Goal: Find specific page/section: Find specific page/section

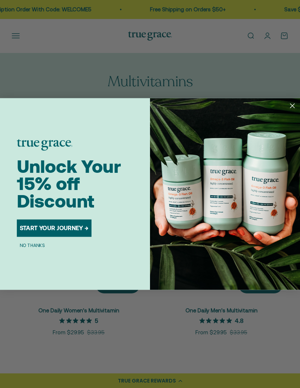
click at [294, 108] on circle "Close dialog" at bounding box center [292, 106] width 10 height 10
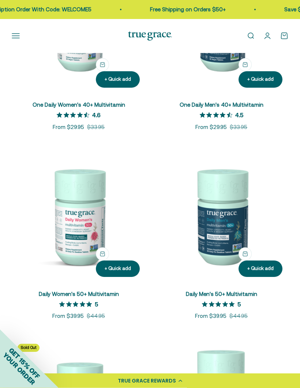
scroll to position [395, 0]
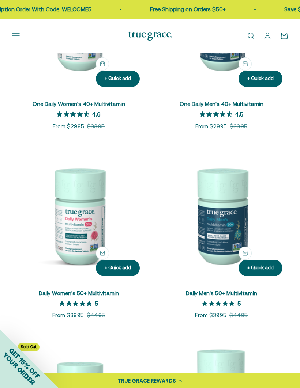
click at [83, 230] on img at bounding box center [79, 216] width 134 height 134
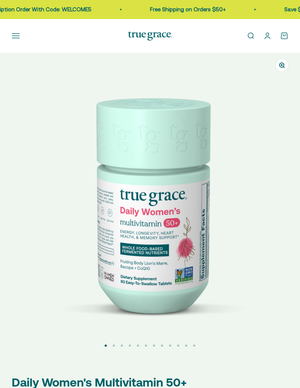
select select "3"
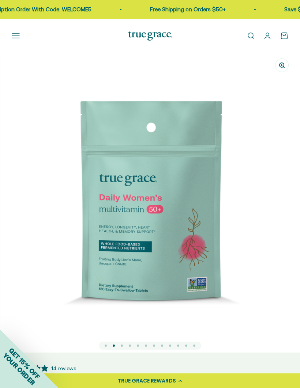
scroll to position [0, 300]
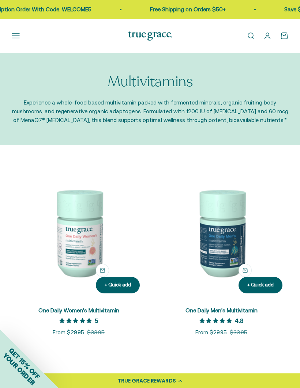
scroll to position [421, 0]
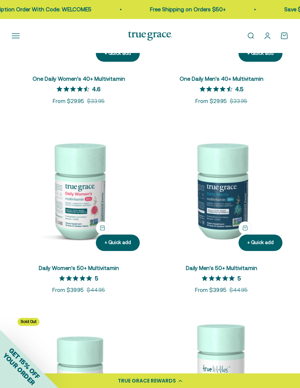
click at [16, 37] on button "Open navigation menu" at bounding box center [16, 36] width 8 height 8
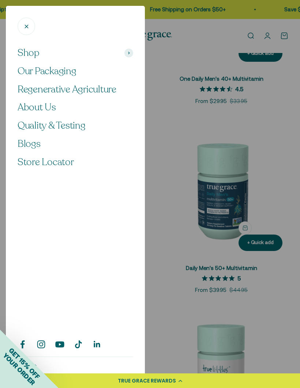
click at [61, 162] on span "Store Locator" at bounding box center [46, 162] width 56 height 13
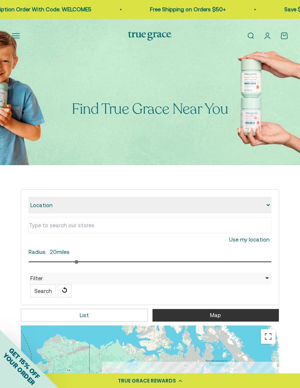
click at [47, 206] on select "Location Store name" at bounding box center [149, 205] width 243 height 16
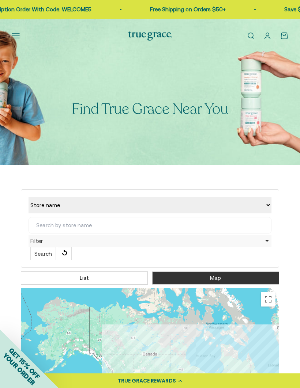
click at [54, 211] on select "Location Store name" at bounding box center [149, 205] width 243 height 16
select select "location"
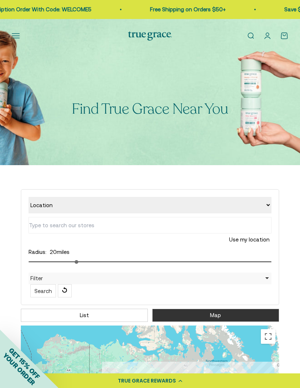
click at [75, 204] on select "Location Store name" at bounding box center [149, 205] width 243 height 16
click at [268, 208] on select "Location Store name" at bounding box center [149, 205] width 243 height 16
click at [49, 226] on input "text" at bounding box center [149, 225] width 243 height 16
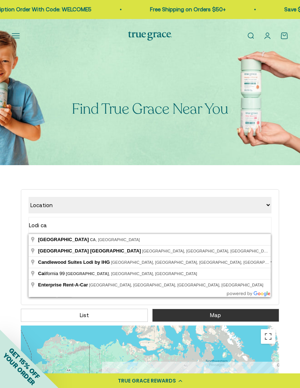
type input "[GEOGRAPHIC_DATA], [GEOGRAPHIC_DATA], [GEOGRAPHIC_DATA]"
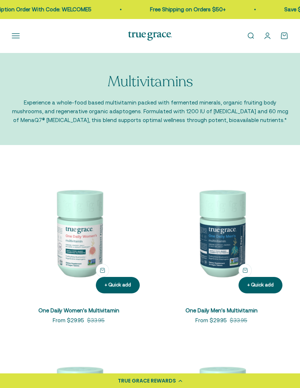
scroll to position [421, 0]
